Goal: Find specific page/section

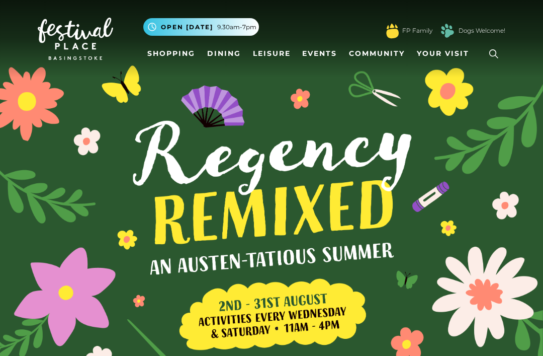
click at [502, 44] on link at bounding box center [493, 53] width 23 height 23
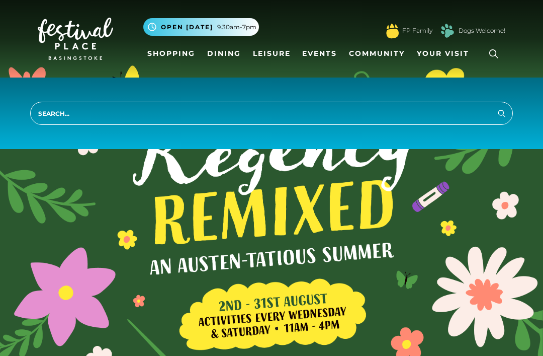
click at [344, 117] on input "search" at bounding box center [271, 113] width 483 height 23
type input "HMV"
click at [502, 113] on button "Search" at bounding box center [502, 113] width 12 height 13
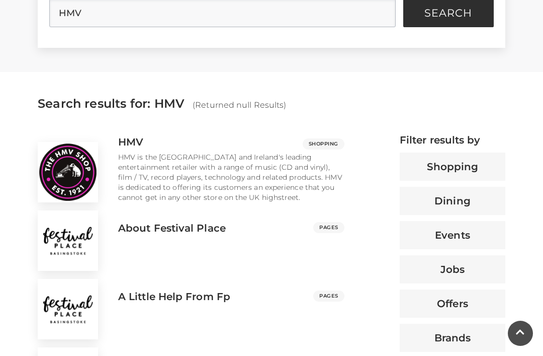
scroll to position [302, 0]
click at [230, 172] on p "HMV is the [GEOGRAPHIC_DATA] and Ireland's leading entertainment retailer with …" at bounding box center [231, 176] width 226 height 50
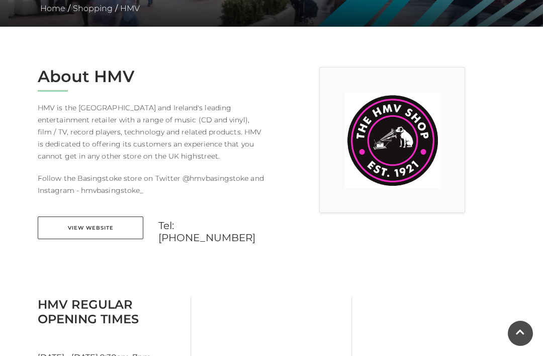
scroll to position [240, 0]
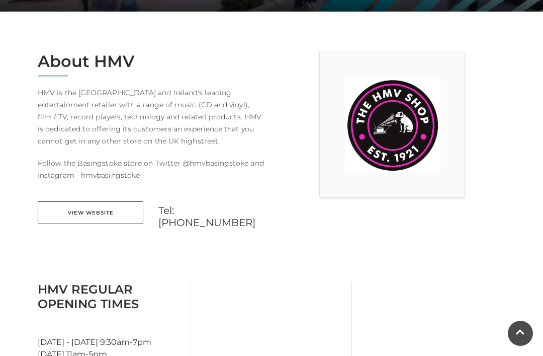
click at [116, 209] on link "View Website" at bounding box center [91, 212] width 106 height 23
